Goal: Navigation & Orientation: Find specific page/section

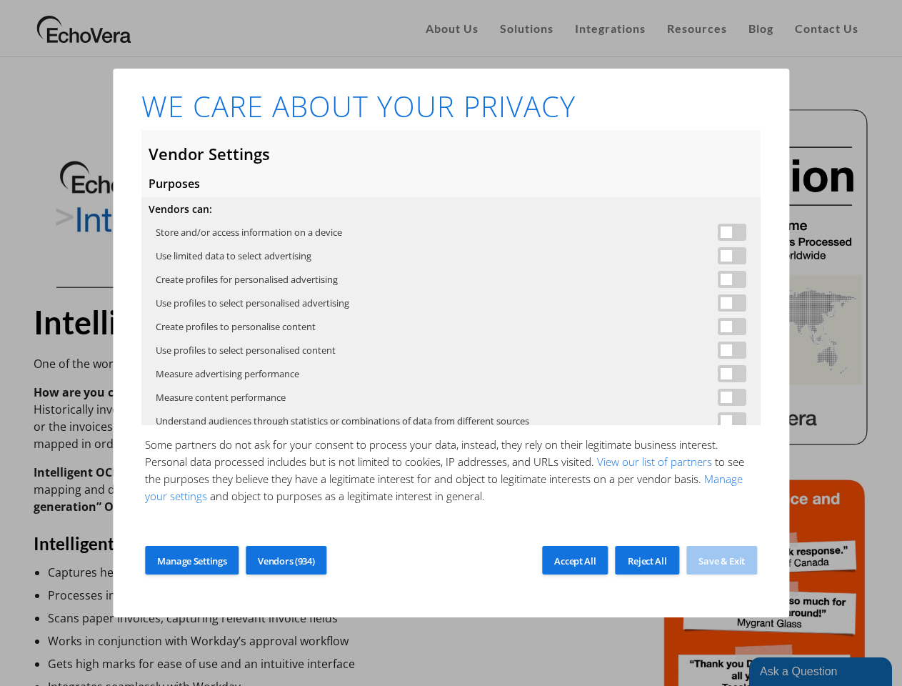
click at [720, 232] on span at bounding box center [732, 232] width 29 height 17
click at [720, 256] on span at bounding box center [732, 255] width 29 height 17
click at [720, 279] on span at bounding box center [732, 279] width 29 height 17
click at [720, 303] on span at bounding box center [732, 302] width 29 height 17
click at [720, 326] on span at bounding box center [732, 326] width 29 height 17
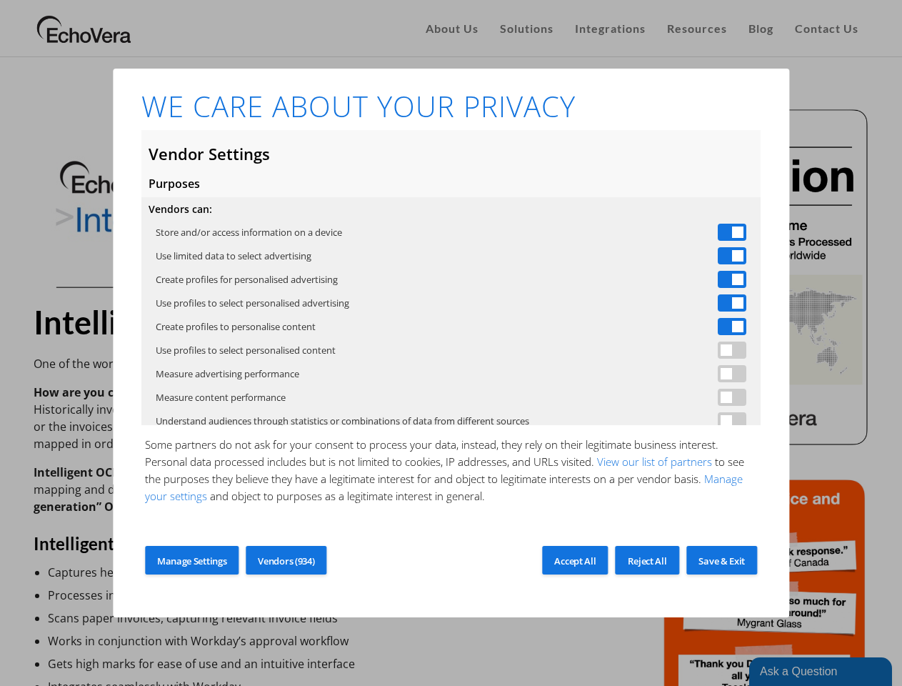
click at [720, 350] on span at bounding box center [732, 349] width 29 height 17
click at [720, 374] on span at bounding box center [732, 373] width 29 height 17
click at [720, 397] on span at bounding box center [732, 397] width 29 height 17
click at [654, 461] on link "View our list of partners" at bounding box center [654, 461] width 121 height 14
